Goal: Task Accomplishment & Management: Complete application form

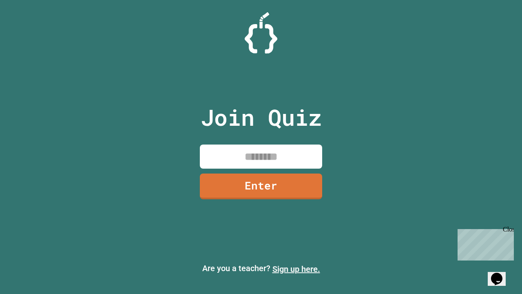
click at [296, 269] on link "Sign up here." at bounding box center [297, 269] width 48 height 10
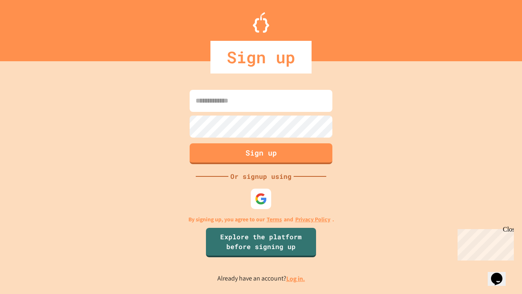
click at [296, 278] on link "Log in." at bounding box center [295, 278] width 19 height 9
